Goal: Transaction & Acquisition: Purchase product/service

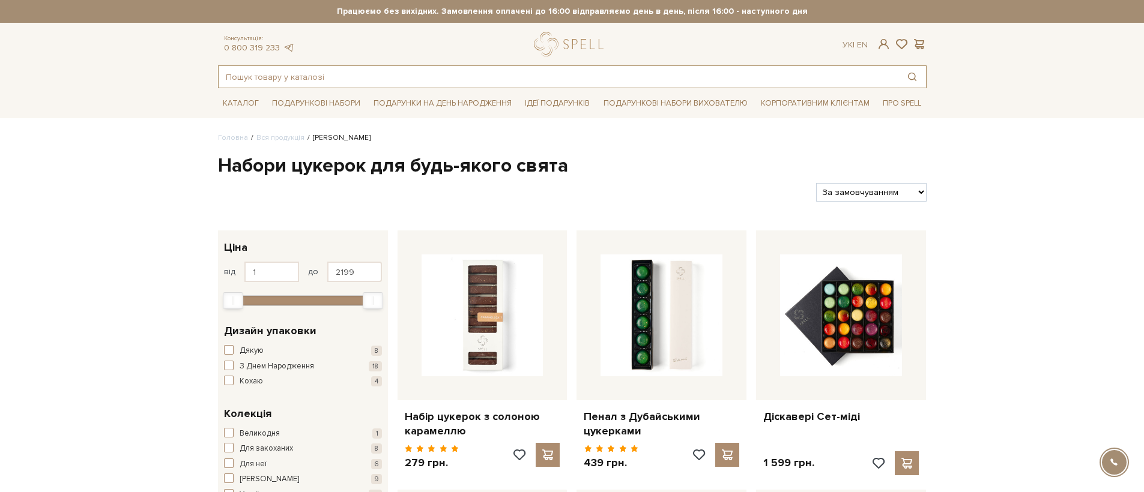
click at [330, 79] on input "text" at bounding box center [559, 77] width 680 height 22
click at [904, 39] on span at bounding box center [901, 44] width 14 height 13
click at [546, 44] on link "logo" at bounding box center [571, 44] width 75 height 25
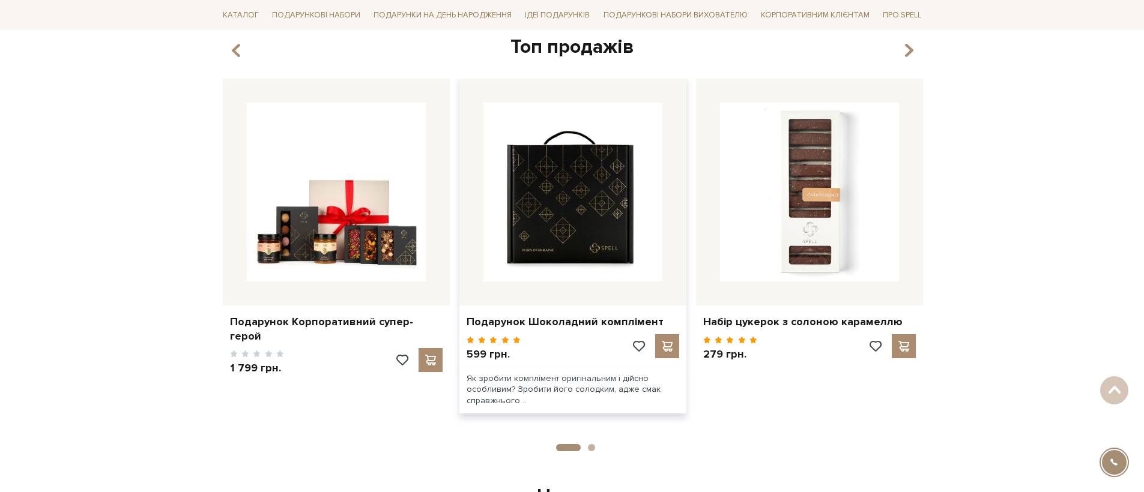
scroll to position [345, 0]
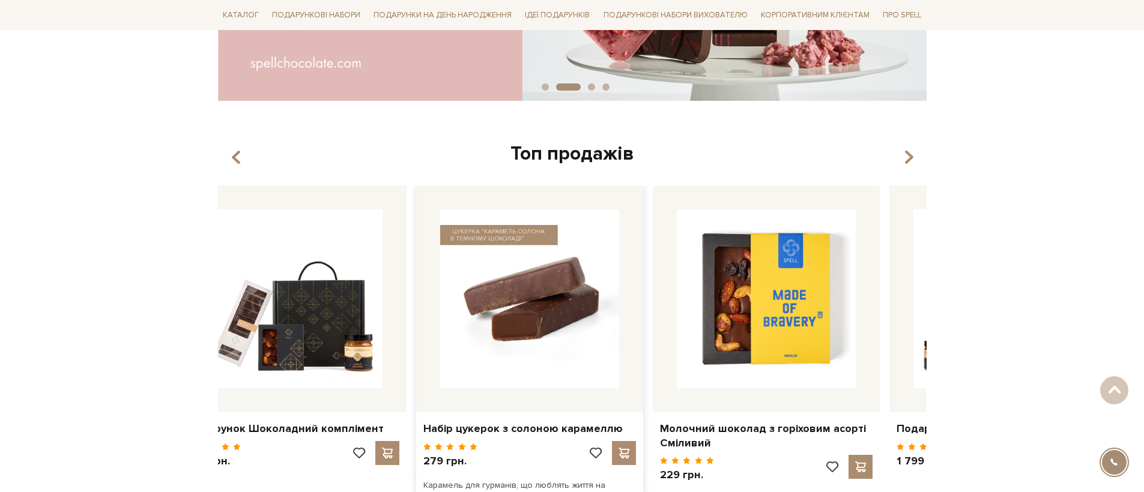
drag, startPoint x: 822, startPoint y: 294, endPoint x: 362, endPoint y: 285, distance: 460.0
click at [463, 288] on img at bounding box center [529, 299] width 179 height 179
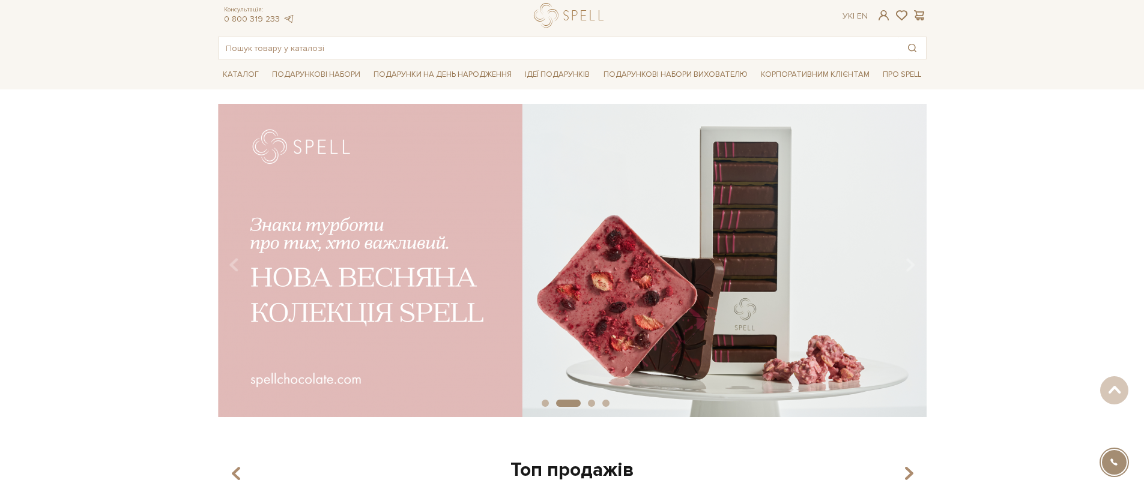
scroll to position [0, 0]
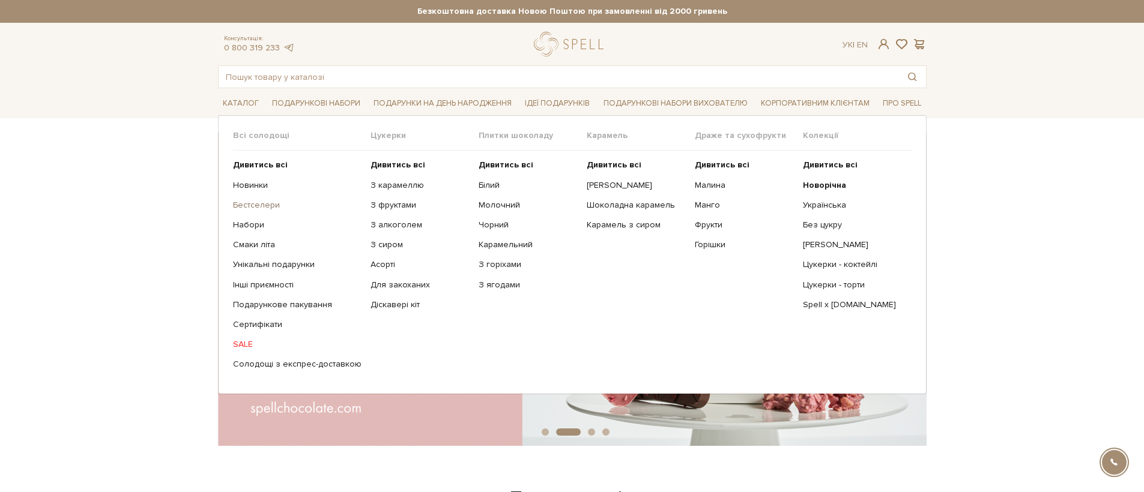
click at [252, 209] on link "Бестселери" at bounding box center [297, 205] width 128 height 11
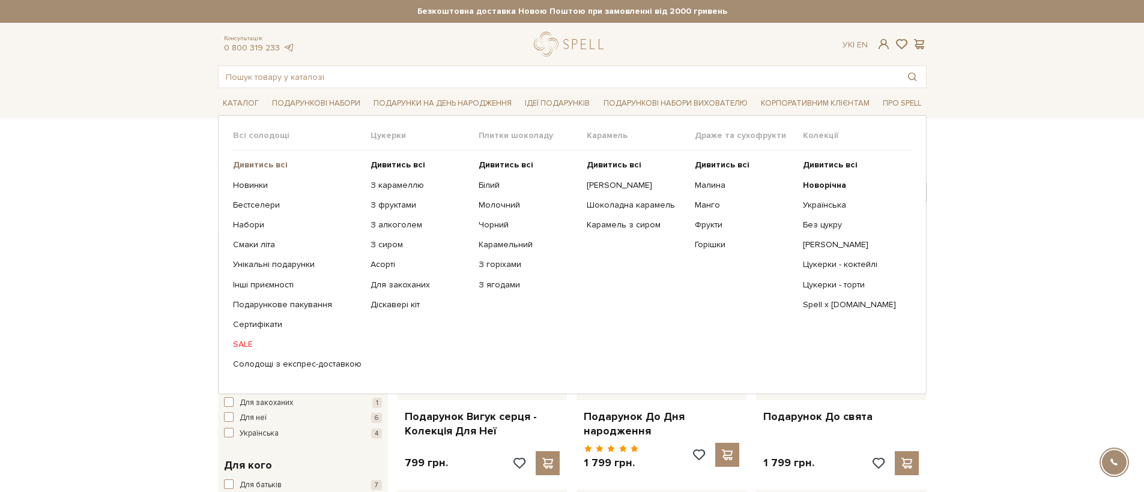
click at [265, 164] on b "Дивитись всі" at bounding box center [260, 165] width 55 height 10
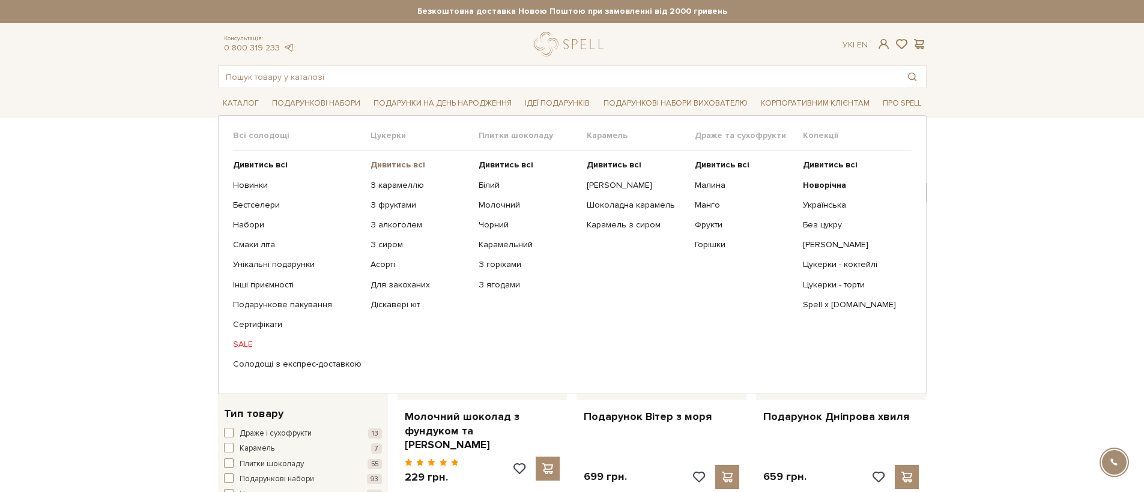
click at [379, 163] on b "Дивитись всі" at bounding box center [397, 165] width 55 height 10
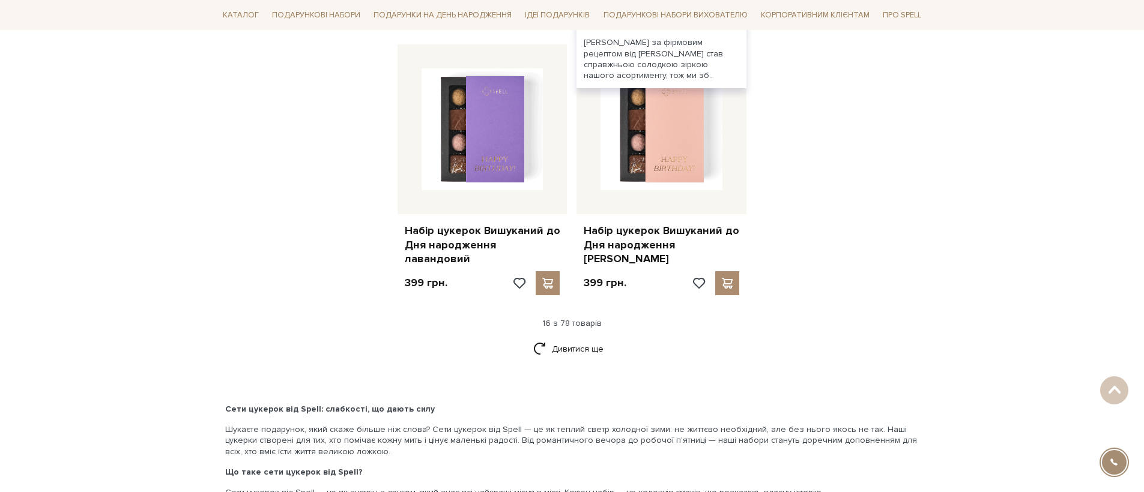
scroll to position [1566, 0]
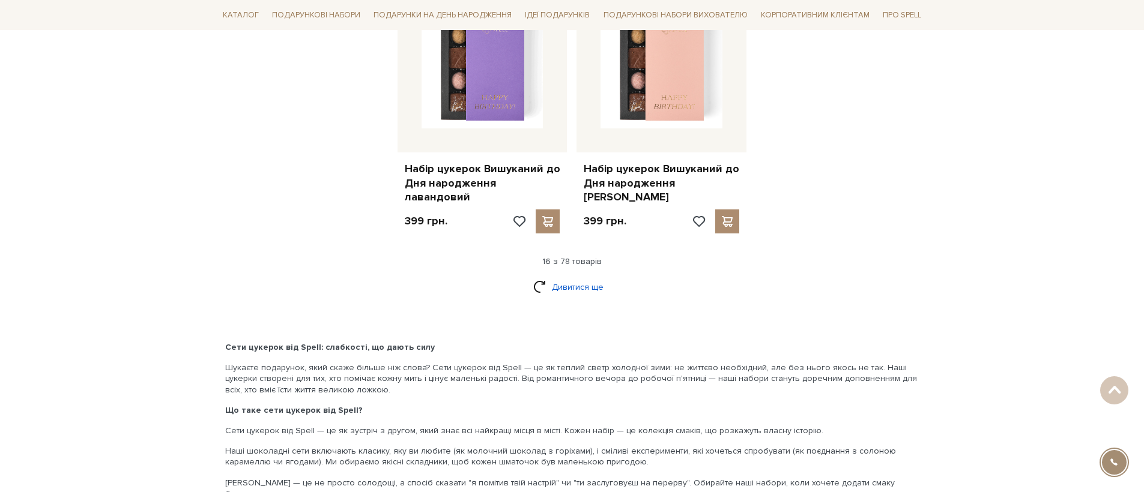
click at [582, 277] on link "Дивитися ще" at bounding box center [572, 287] width 78 height 21
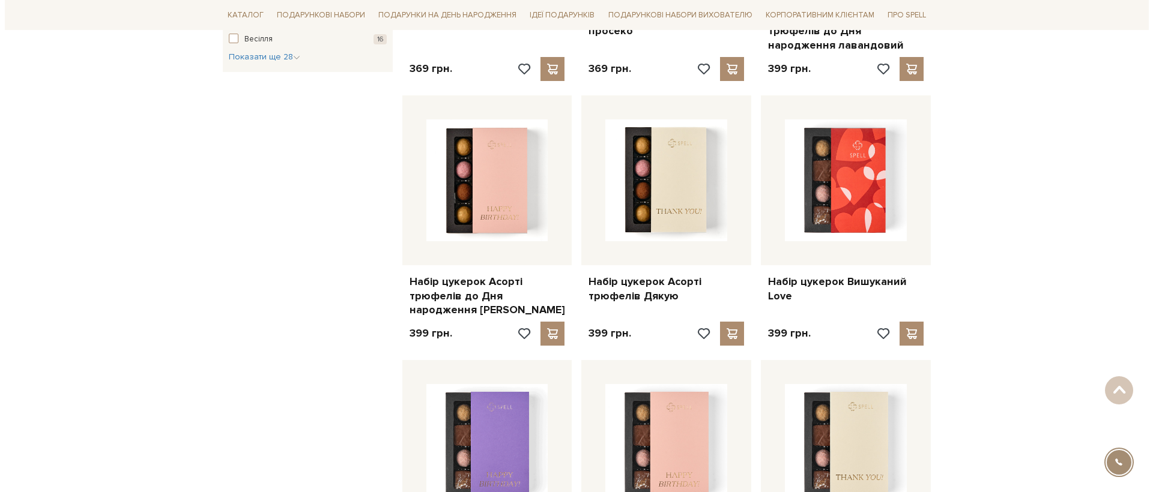
scroll to position [0, 0]
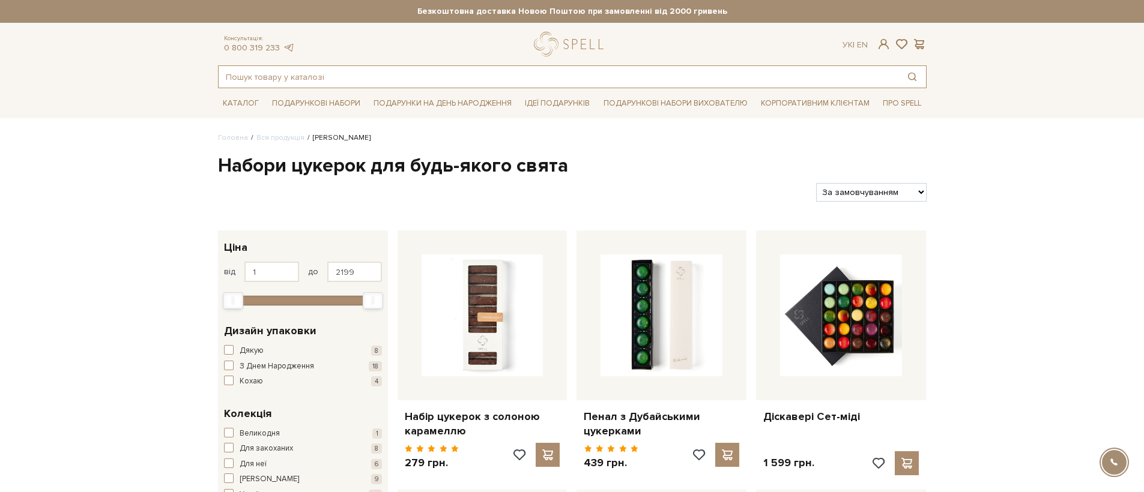
click at [446, 75] on input "text" at bounding box center [559, 77] width 680 height 22
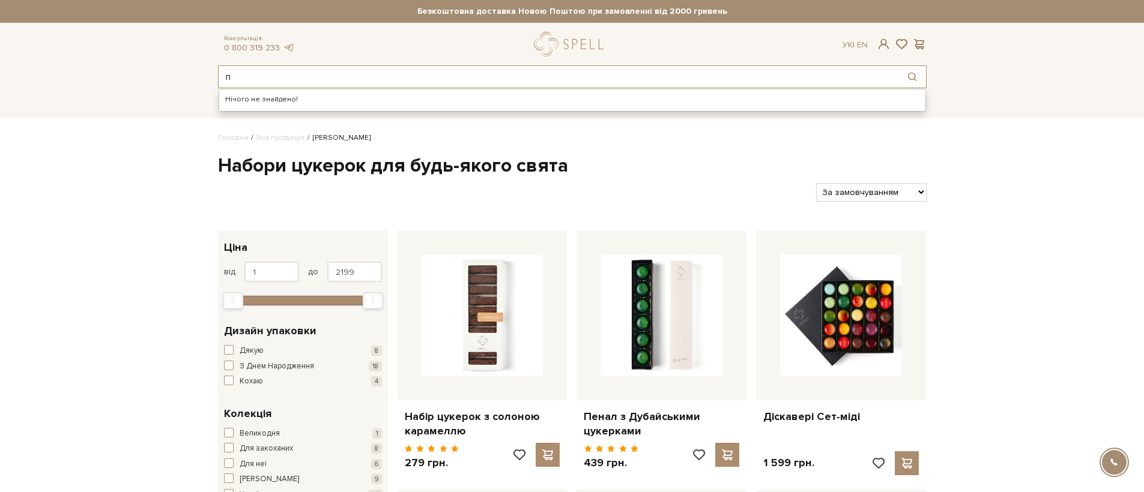
type input "п"
click at [883, 52] on div "Консультація: 0 800 319 233 Ук | En |" at bounding box center [572, 44] width 723 height 25
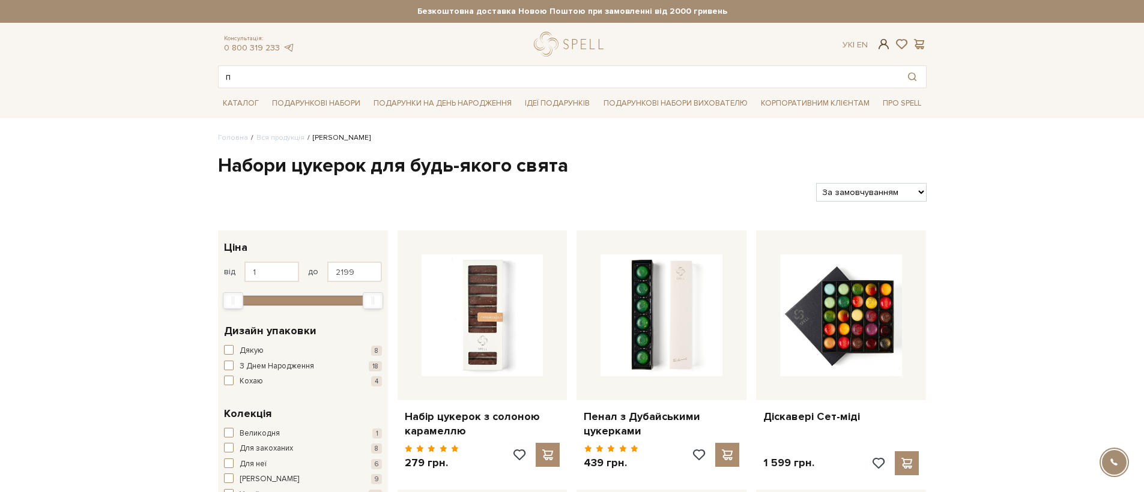
click at [883, 49] on span at bounding box center [883, 44] width 14 height 13
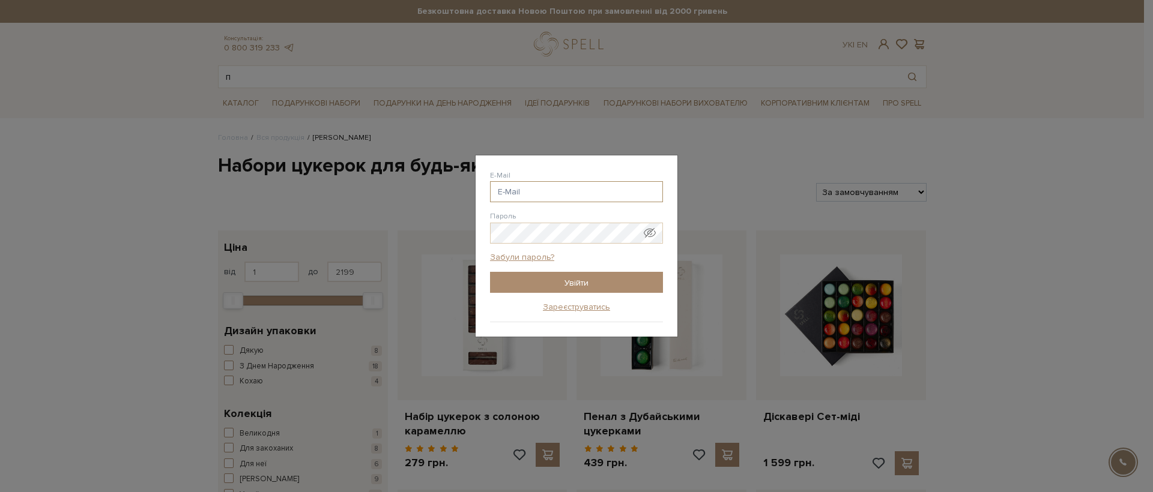
click at [620, 193] on input "E-Mail" at bounding box center [576, 191] width 173 height 21
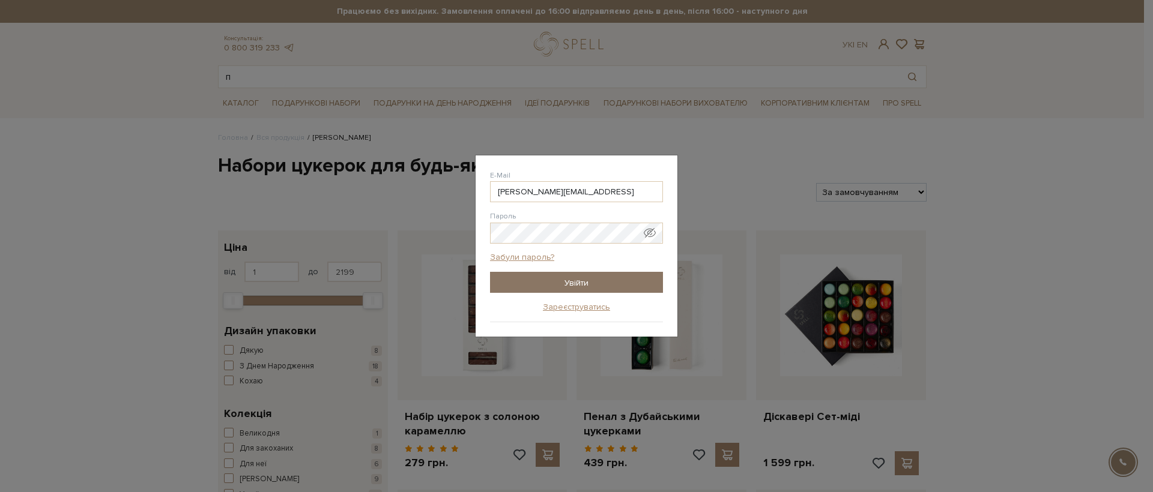
click at [557, 289] on input "Увійти" at bounding box center [576, 282] width 173 height 21
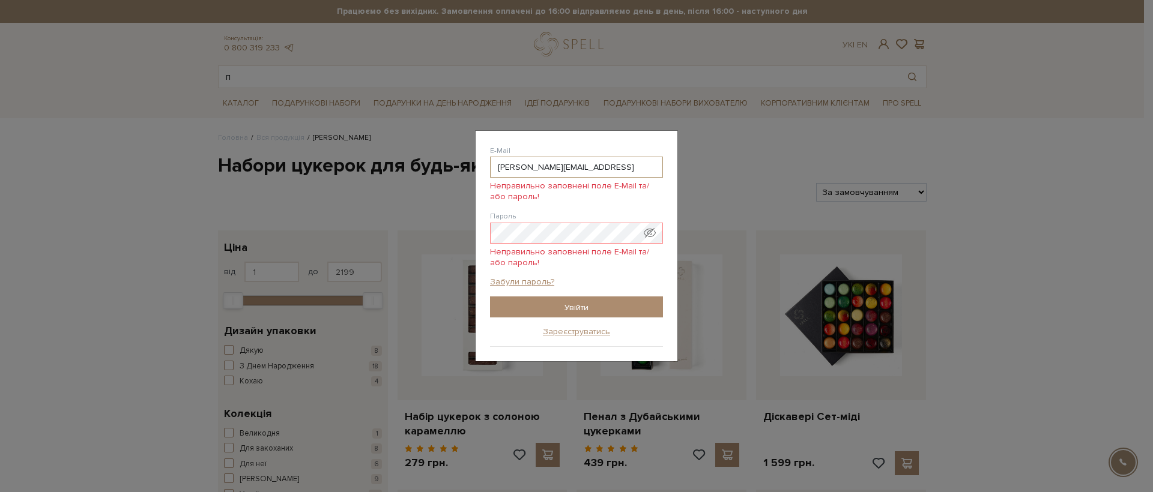
click at [506, 171] on input "nickolay.malyshev96@gmail.xn--com-yed" at bounding box center [576, 167] width 173 height 21
click at [500, 169] on input "nickolay.malyshev96@gmail.xn--com-yed" at bounding box center [576, 167] width 173 height 21
click at [655, 234] on span "Показати пароль у вигляді звичайного тексту. Попередження: це відобразить ваш п…" at bounding box center [650, 233] width 12 height 12
click at [631, 163] on input "nickolay.malyshev96@gmail.xn--com-yed" at bounding box center [576, 167] width 173 height 21
type input "nickolay.malyshev96@gmail.com"
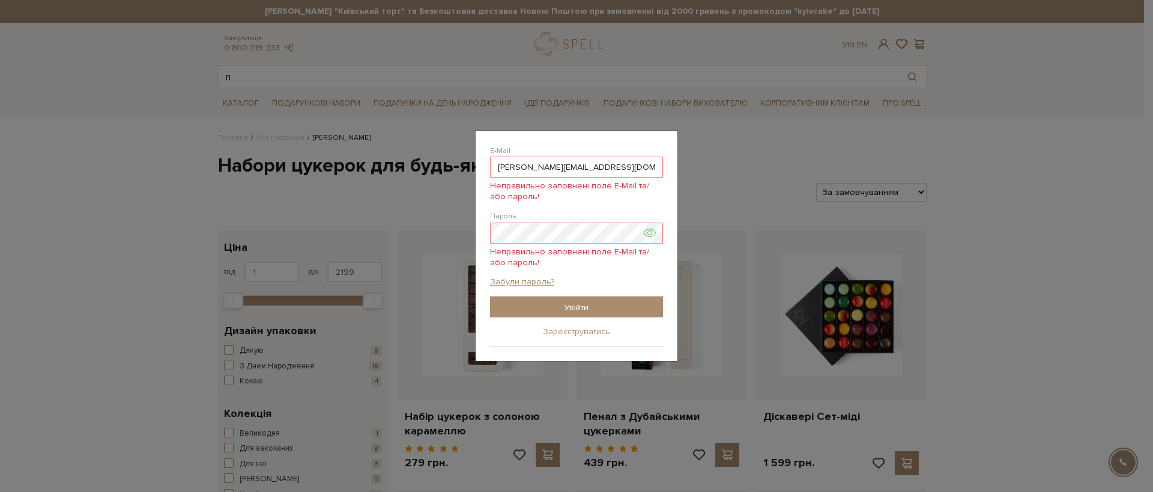
click at [605, 302] on input "Увійти" at bounding box center [576, 307] width 173 height 21
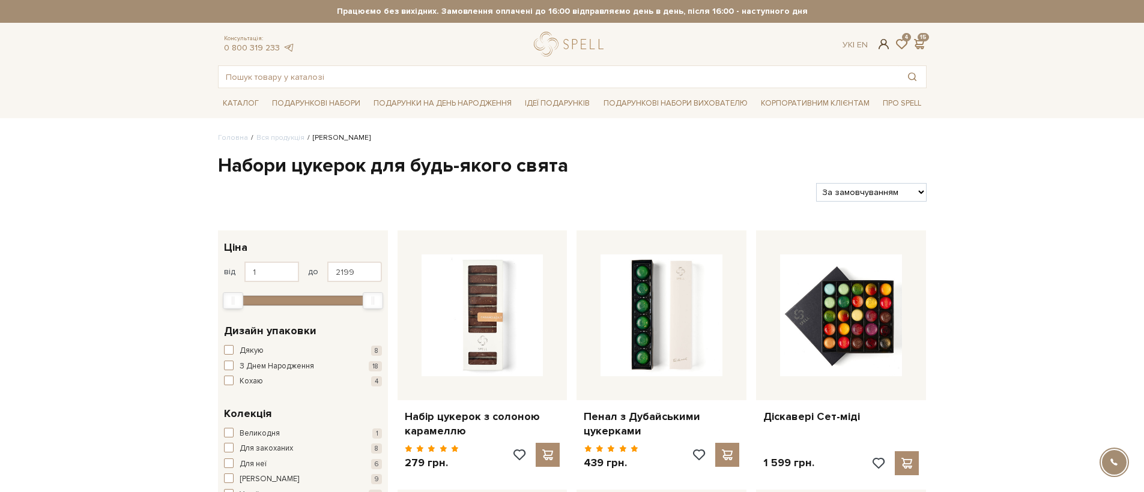
click at [881, 45] on span at bounding box center [883, 44] width 14 height 13
click at [895, 43] on span at bounding box center [901, 44] width 14 height 13
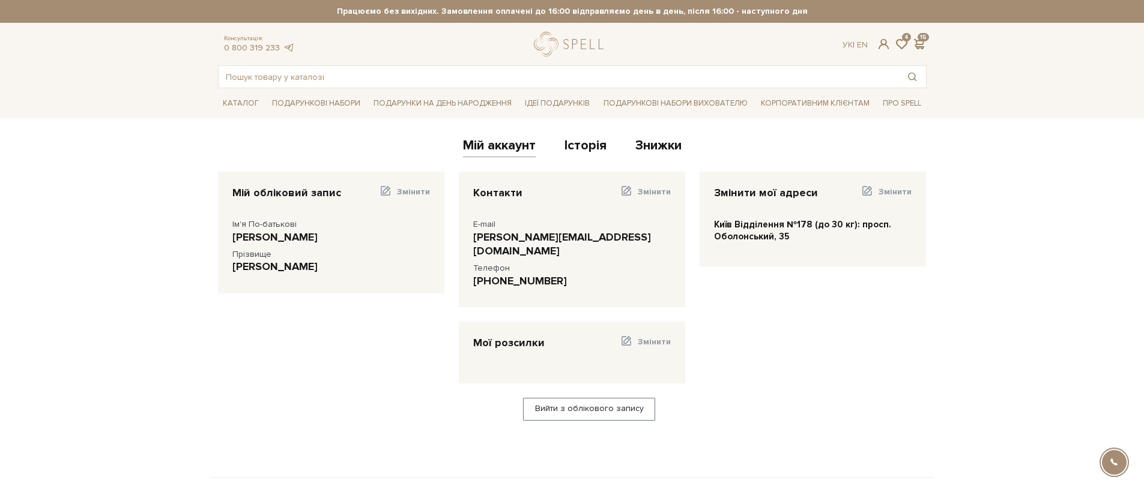
click at [895, 43] on span at bounding box center [901, 44] width 14 height 13
click at [917, 43] on span at bounding box center [919, 44] width 14 height 13
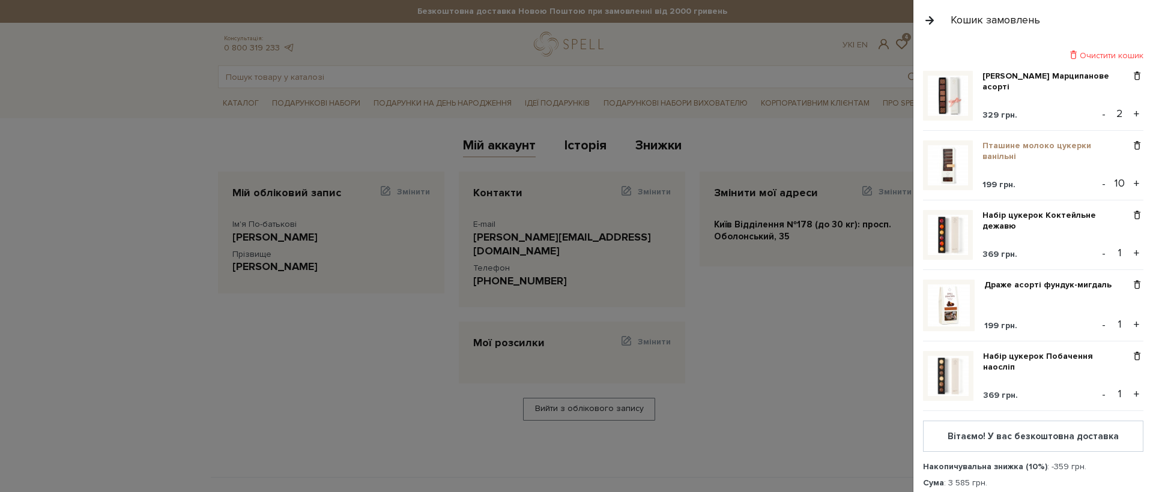
click at [998, 145] on link "Пташине молоко цукерки ванільні" at bounding box center [1056, 151] width 148 height 22
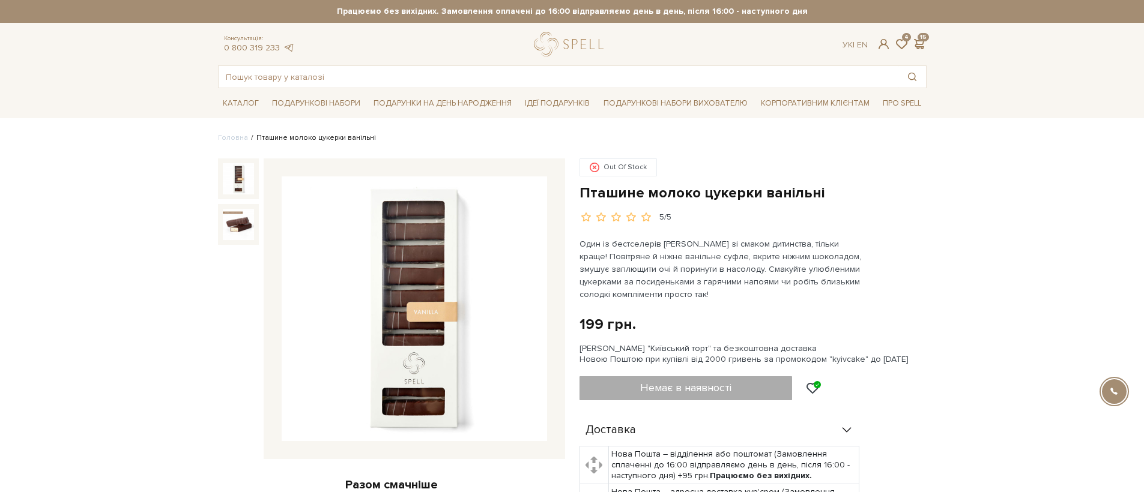
click at [328, 137] on li "Пташине молоко цукерки ванільні" at bounding box center [312, 138] width 128 height 11
click at [225, 133] on link "Головна" at bounding box center [233, 137] width 30 height 9
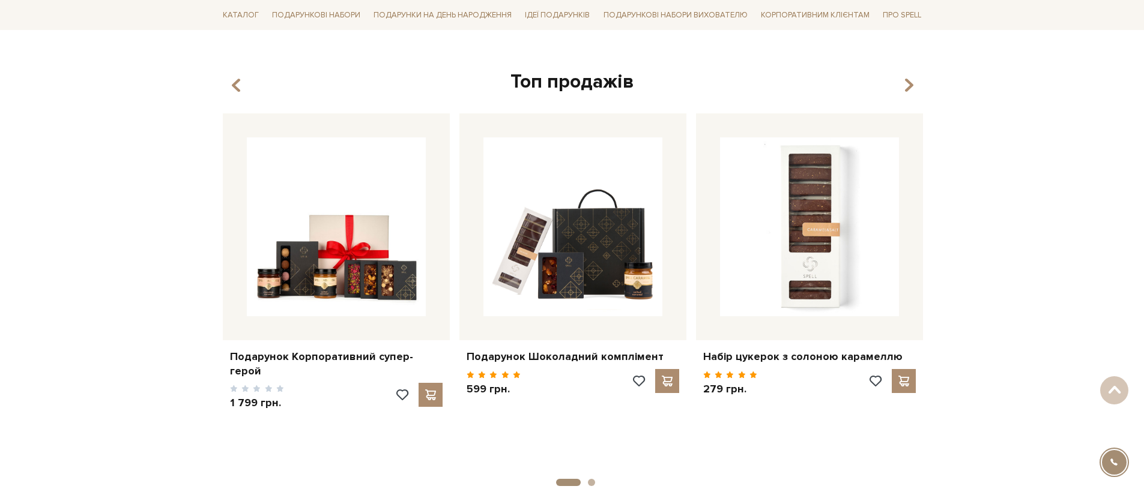
scroll to position [424, 0]
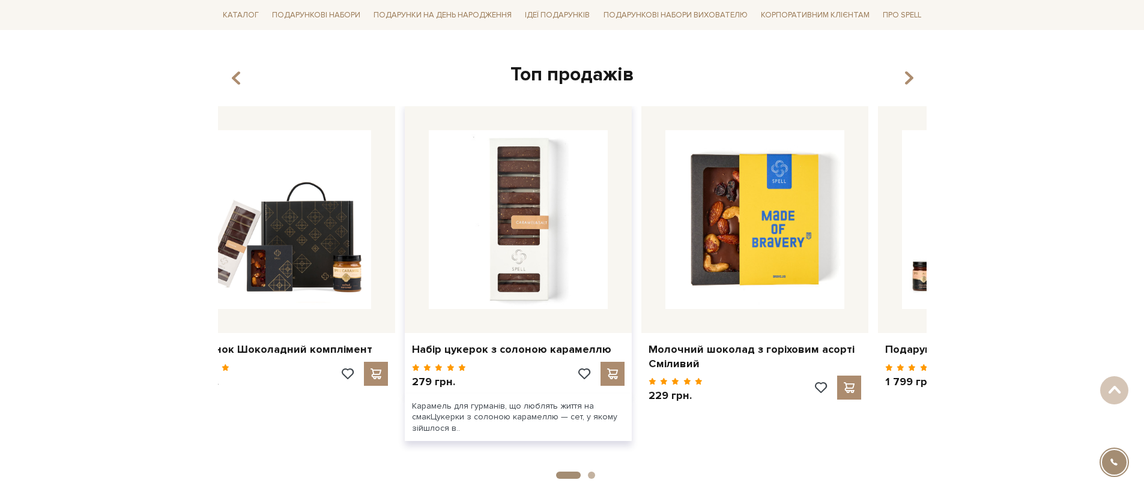
drag, startPoint x: 838, startPoint y: 205, endPoint x: 518, endPoint y: 199, distance: 320.7
click at [459, 194] on img at bounding box center [518, 219] width 179 height 179
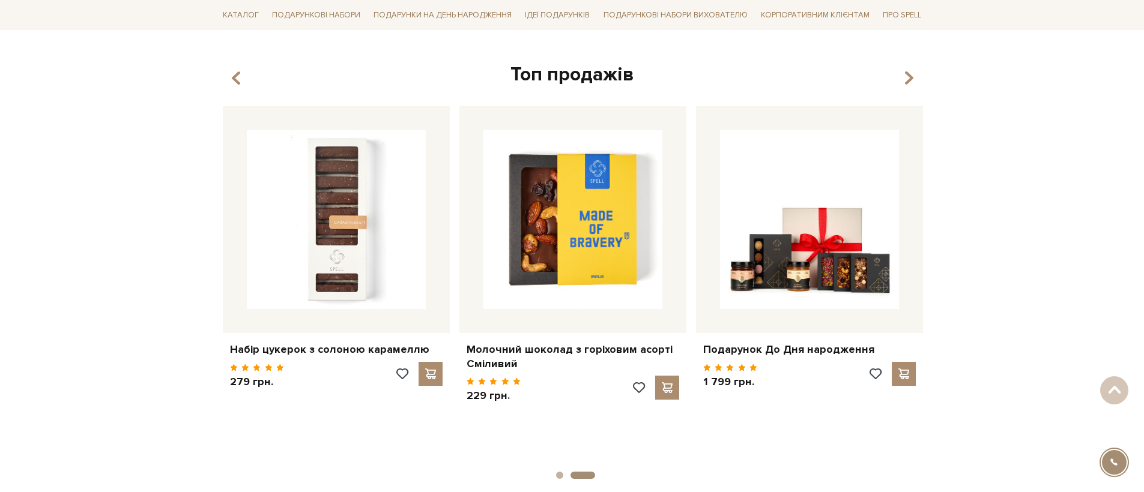
click at [896, 71] on div "Топ продажів" at bounding box center [572, 74] width 708 height 25
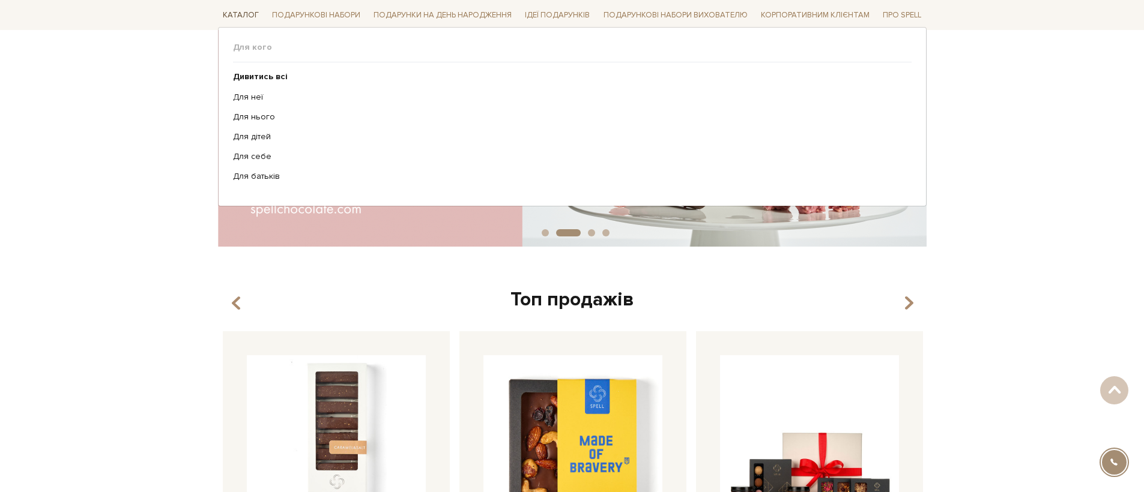
scroll to position [175, 0]
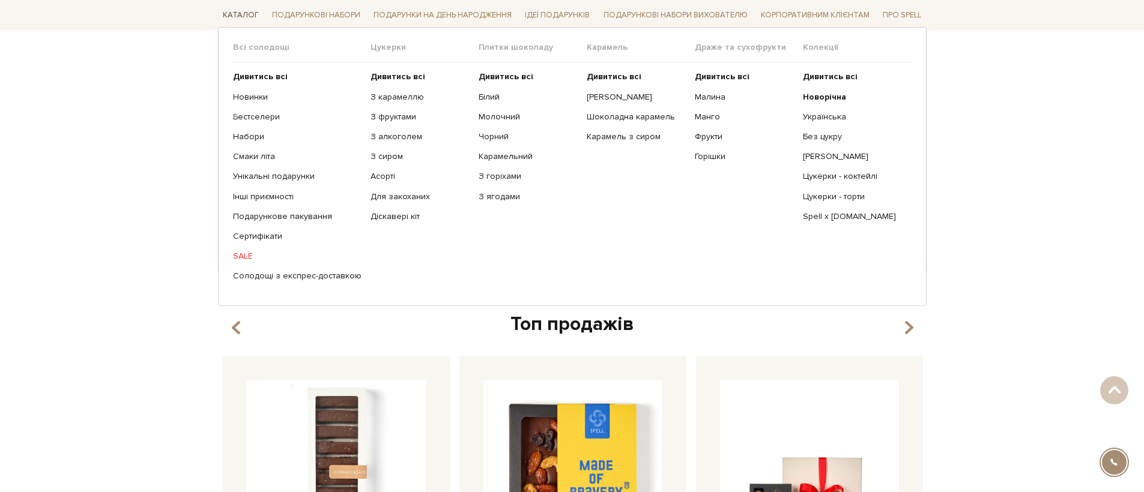
click at [249, 13] on link "Каталог" at bounding box center [241, 15] width 46 height 19
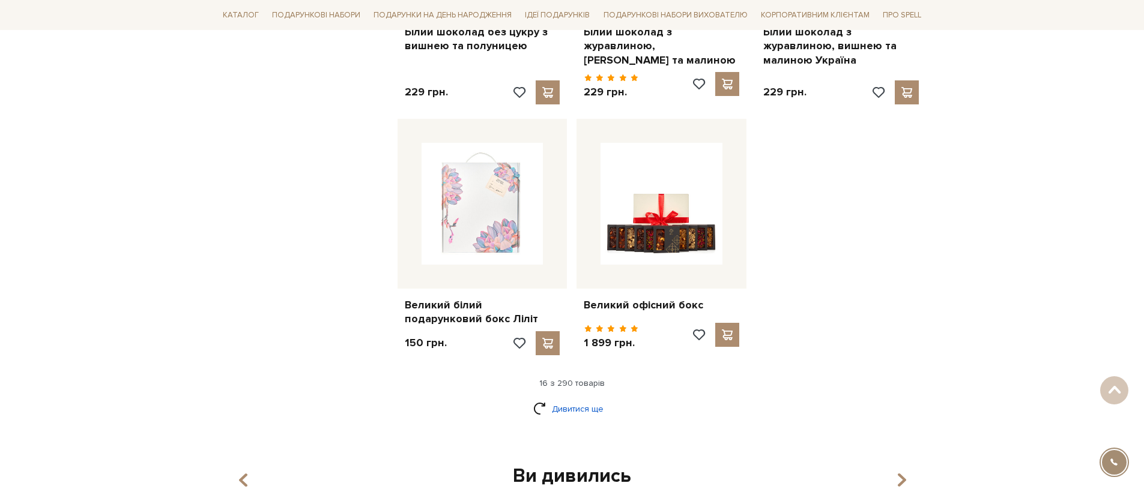
drag, startPoint x: 579, startPoint y: 382, endPoint x: 579, endPoint y: 390, distance: 7.2
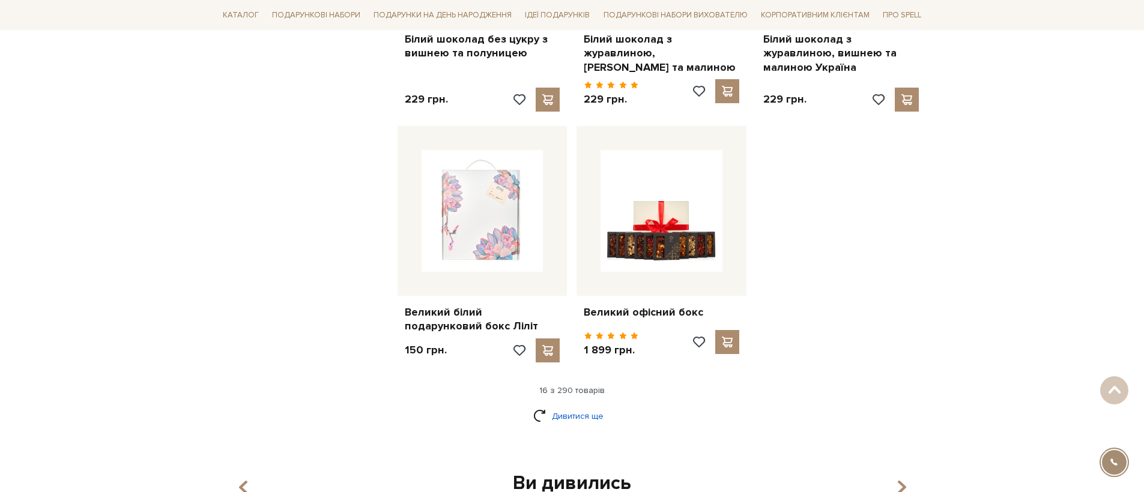
click at [579, 406] on link "Дивитися ще" at bounding box center [572, 416] width 78 height 21
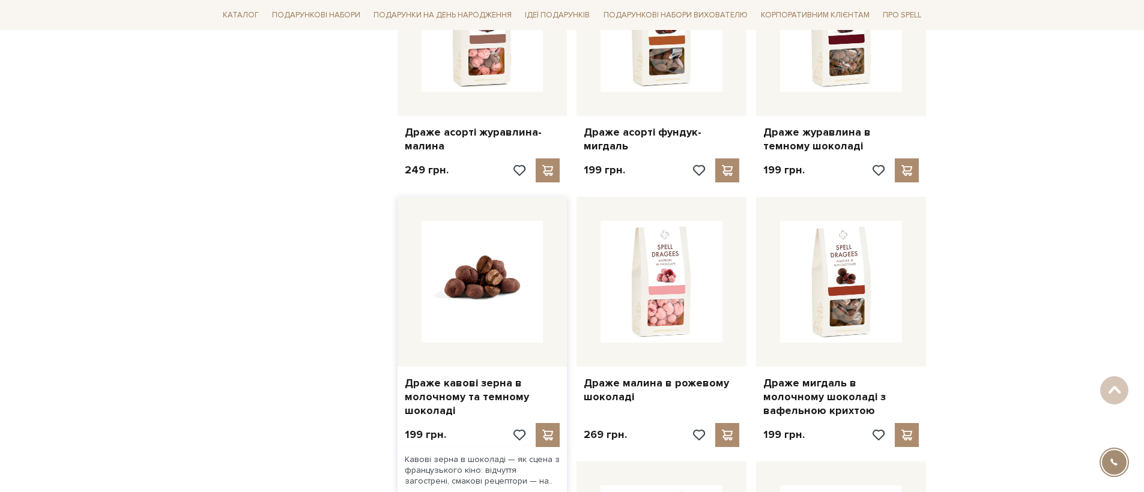
scroll to position [2593, 0]
